Goal: Information Seeking & Learning: Check status

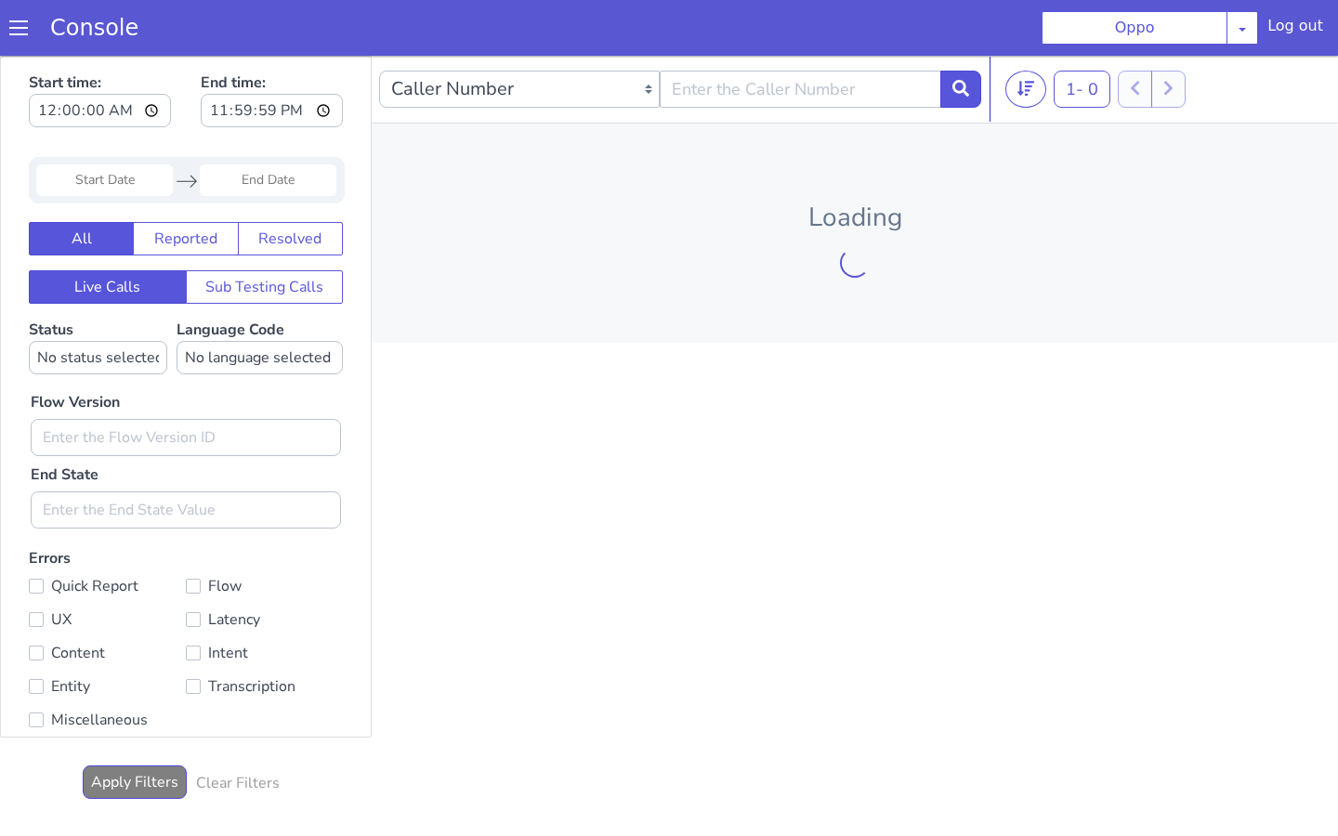
click at [26, 27] on span at bounding box center [18, 28] width 19 height 19
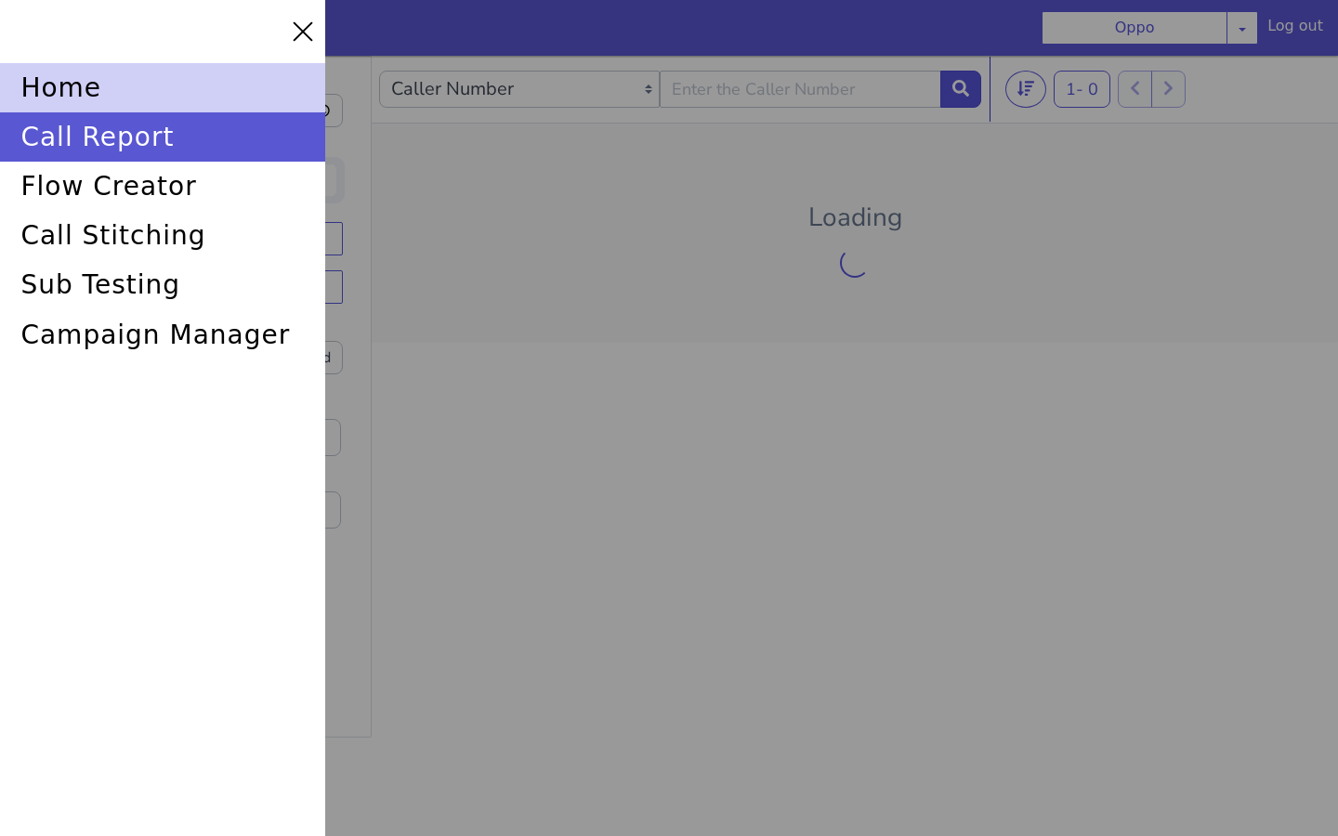
click at [154, 96] on div "home" at bounding box center [162, 87] width 325 height 49
click at [93, 81] on div "home" at bounding box center [162, 87] width 325 height 49
click at [136, 94] on div "home" at bounding box center [162, 87] width 325 height 49
click at [150, 100] on div "home" at bounding box center [162, 87] width 325 height 49
click at [153, 92] on div "home" at bounding box center [162, 87] width 325 height 49
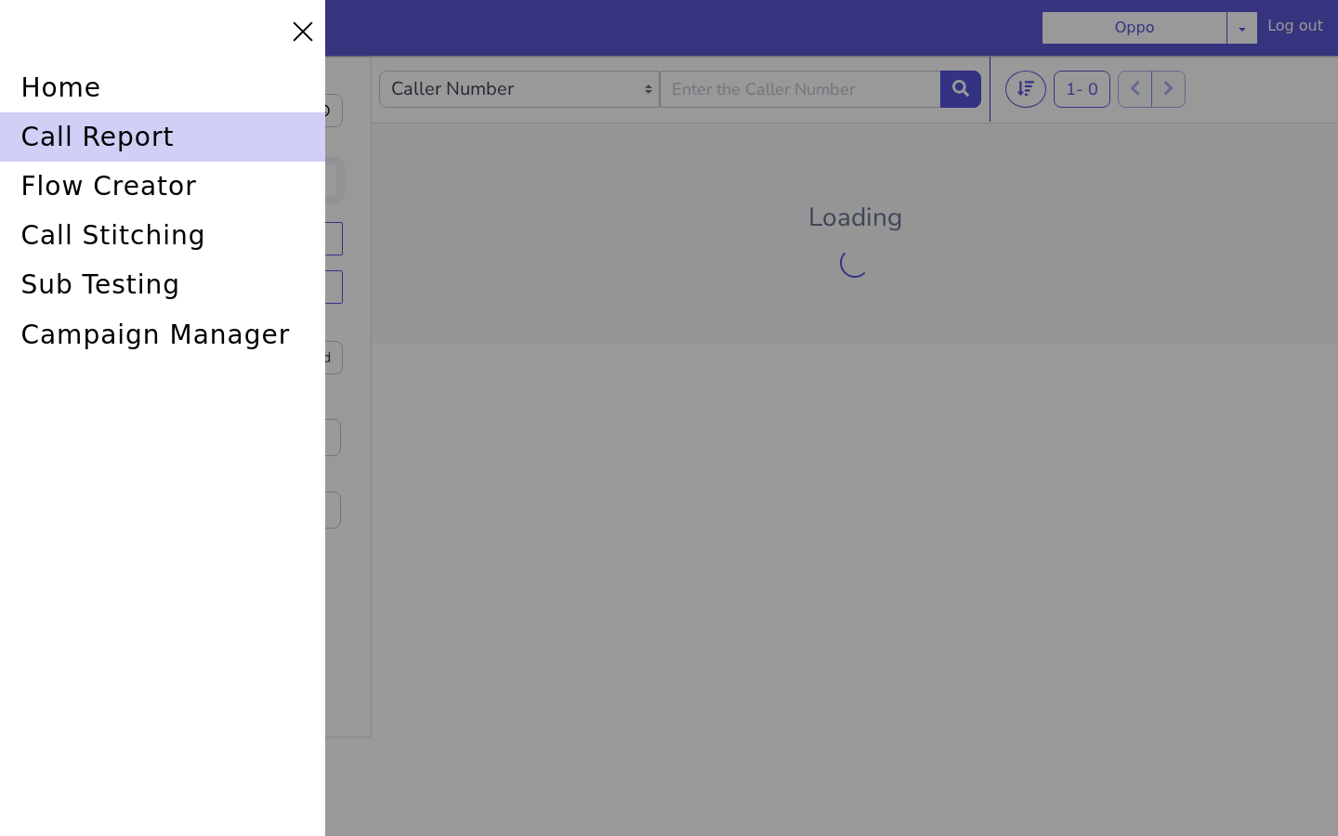
click at [154, 152] on div "call report" at bounding box center [162, 136] width 325 height 49
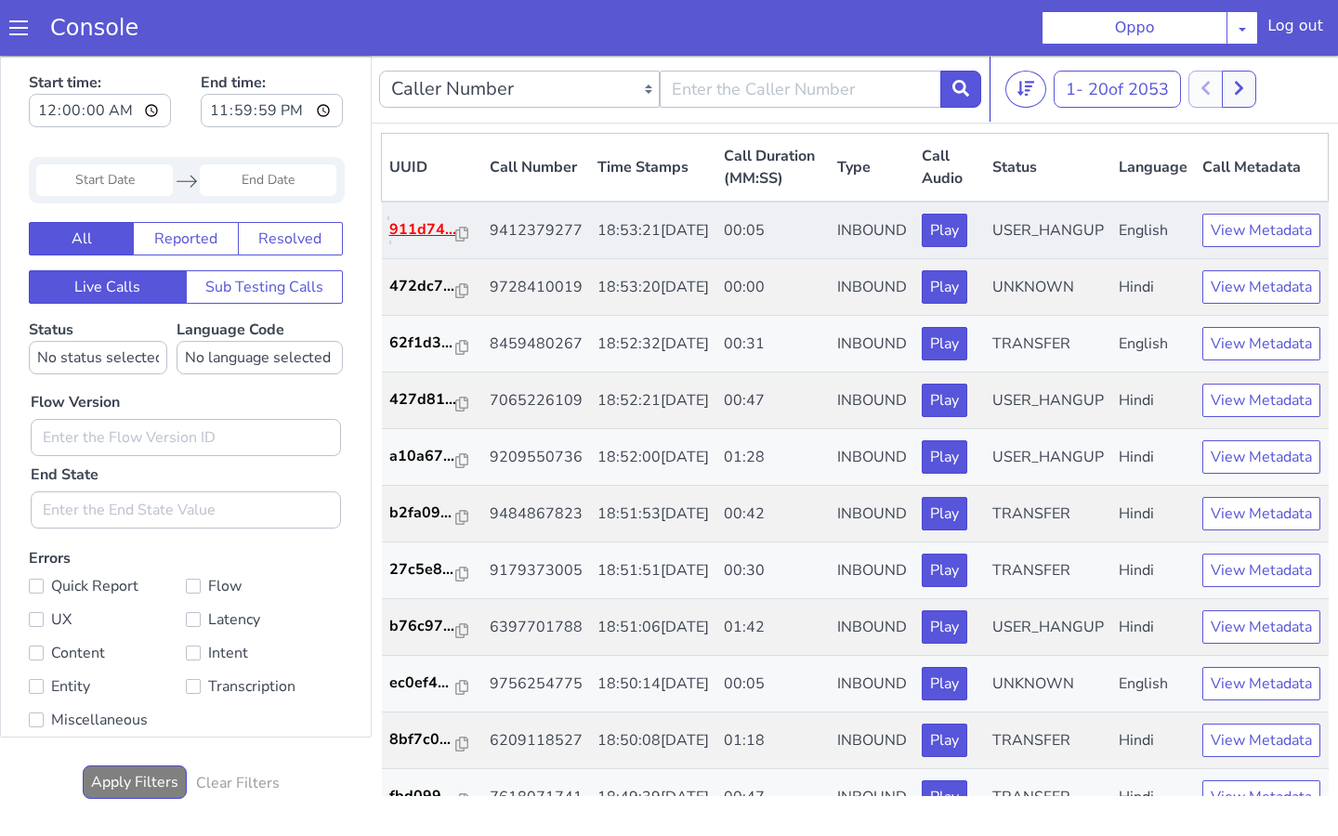
click at [428, 229] on p "911d74..." at bounding box center [422, 229] width 67 height 22
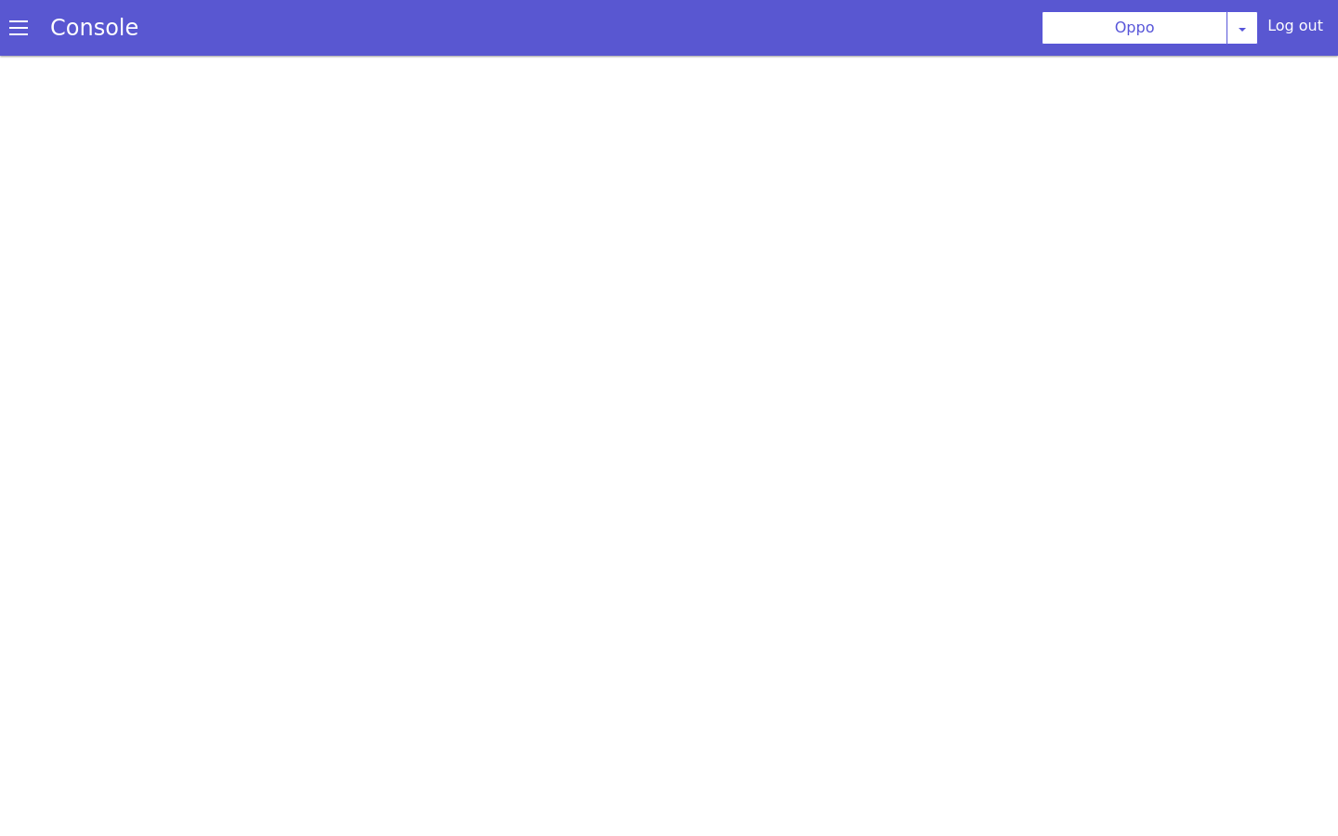
click at [937, 26] on div at bounding box center [729, 352] width 1338 height 780
click at [890, 195] on div at bounding box center [669, 446] width 1338 height 780
click at [1284, 32] on div "Log out" at bounding box center [1295, 30] width 56 height 30
